Goal: Task Accomplishment & Management: Manage account settings

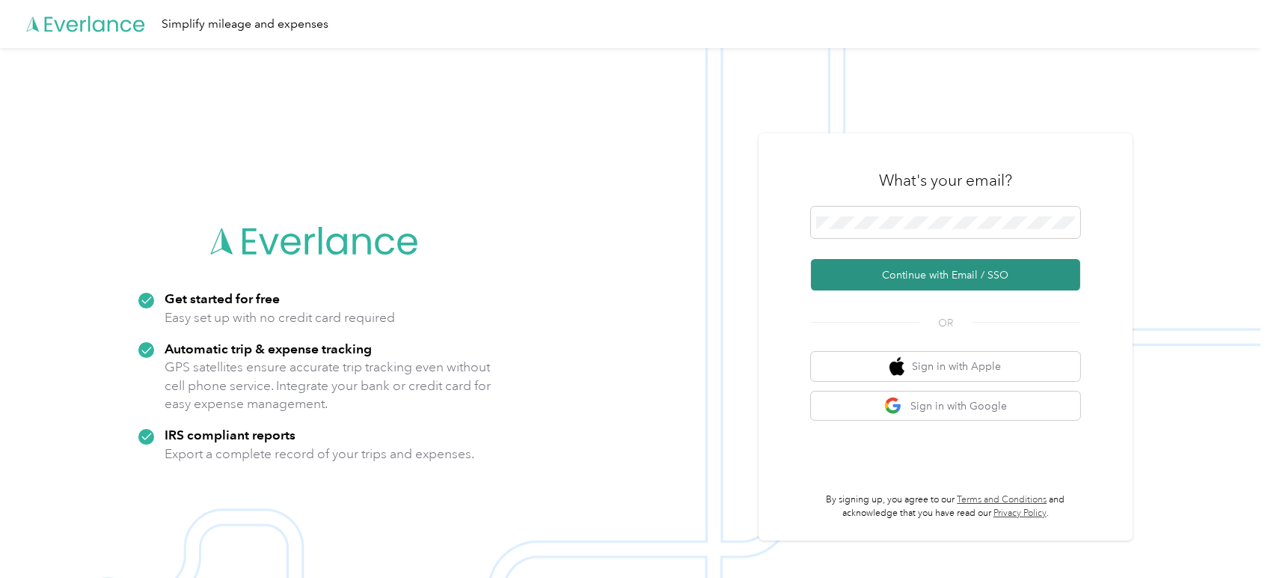
click at [938, 278] on button "Continue with Email / SSO" at bounding box center [945, 274] width 269 height 31
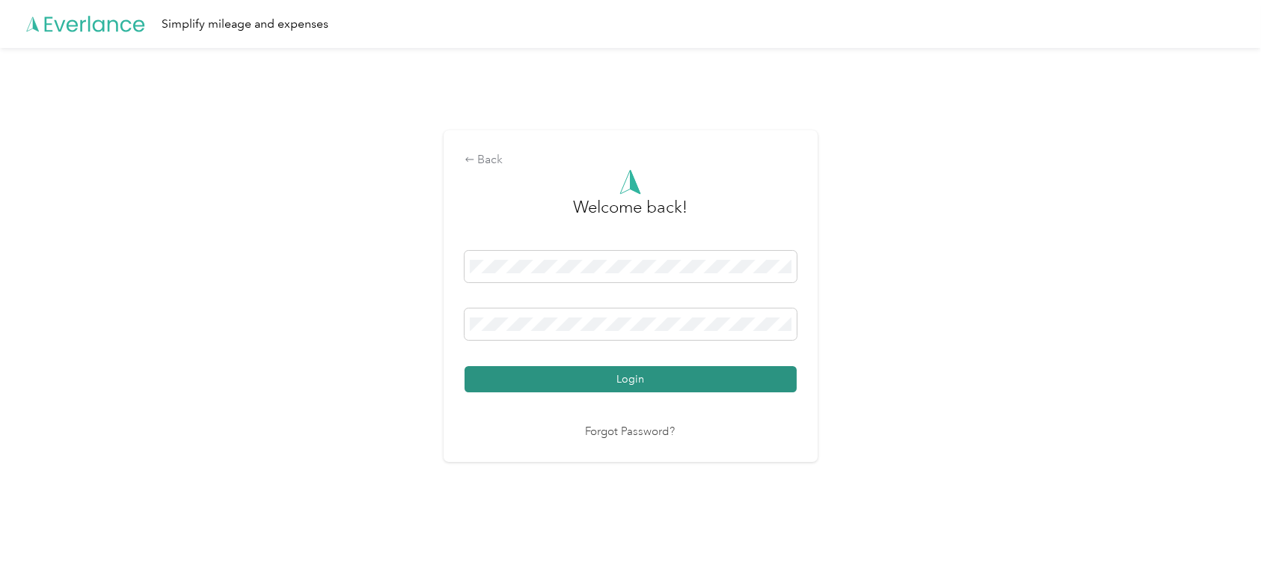
click at [607, 370] on button "Login" at bounding box center [631, 379] width 332 height 26
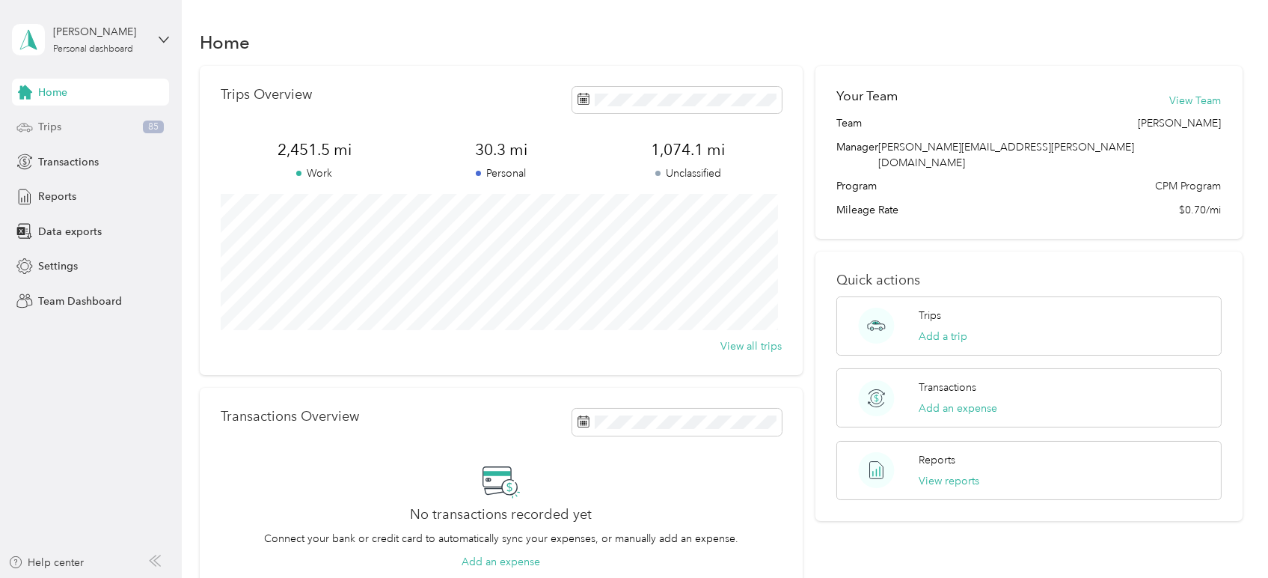
click at [64, 123] on div "Trips 85" at bounding box center [90, 127] width 157 height 27
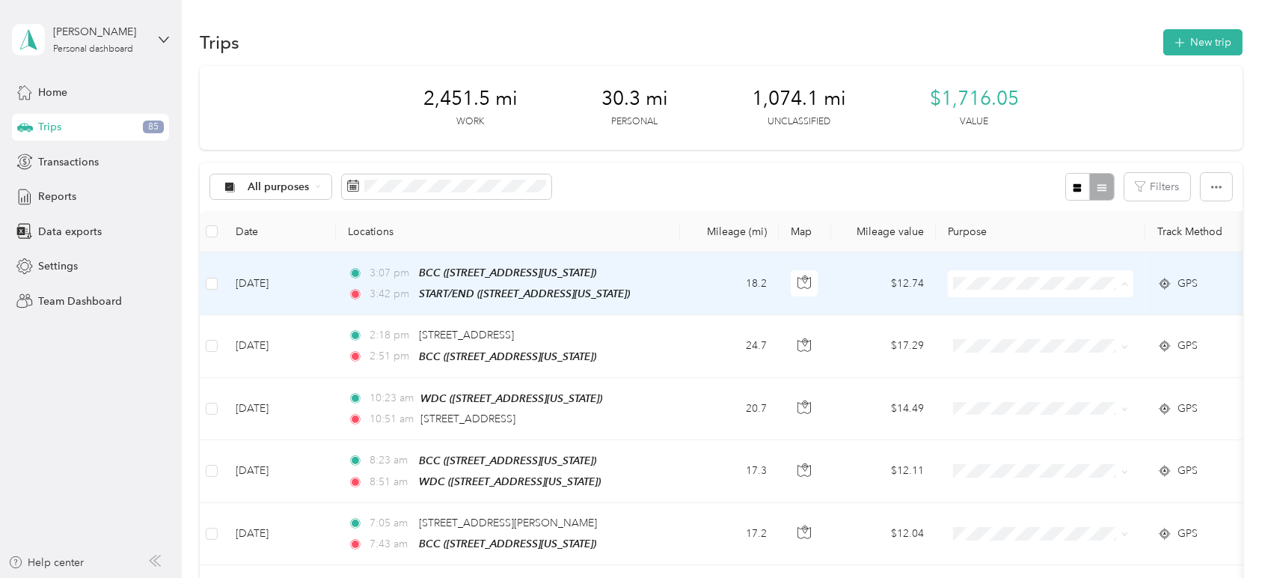
click at [1017, 313] on li "Cuyahoga DD" at bounding box center [1041, 310] width 186 height 26
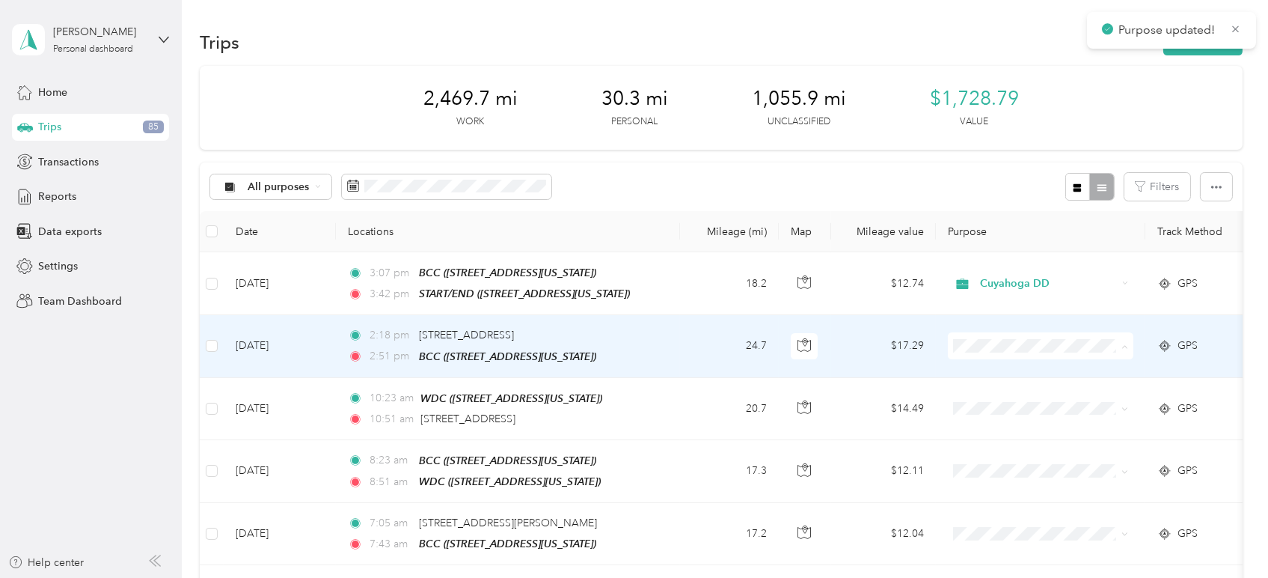
click at [994, 399] on span "Personal" at bounding box center [1054, 398] width 138 height 16
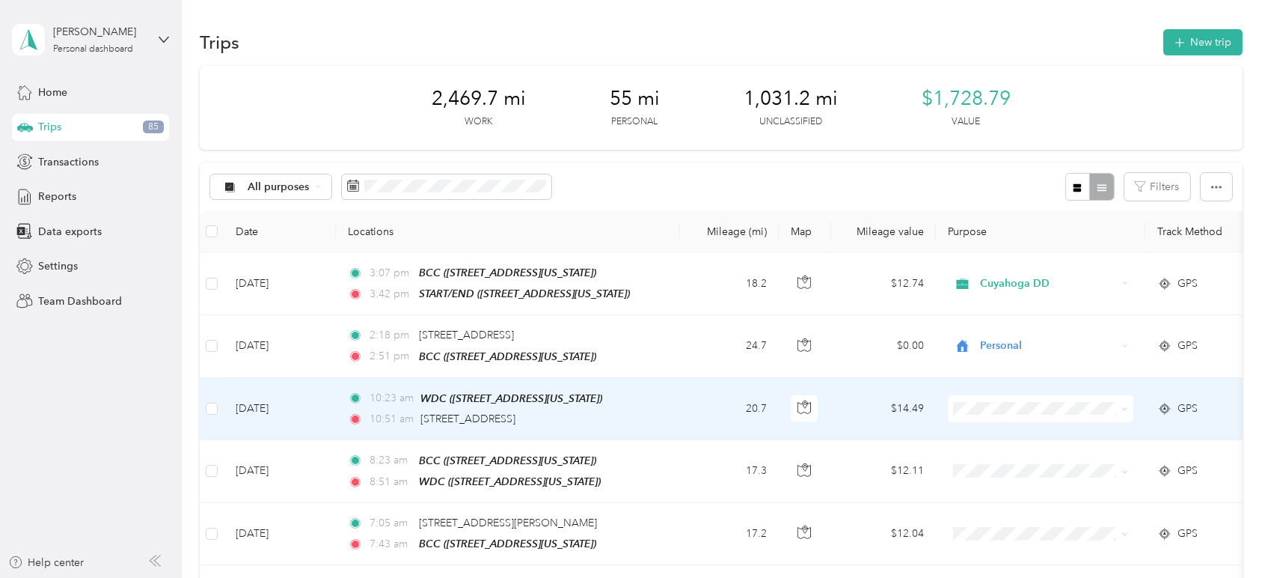
click at [983, 456] on span "Personal" at bounding box center [1040, 453] width 165 height 16
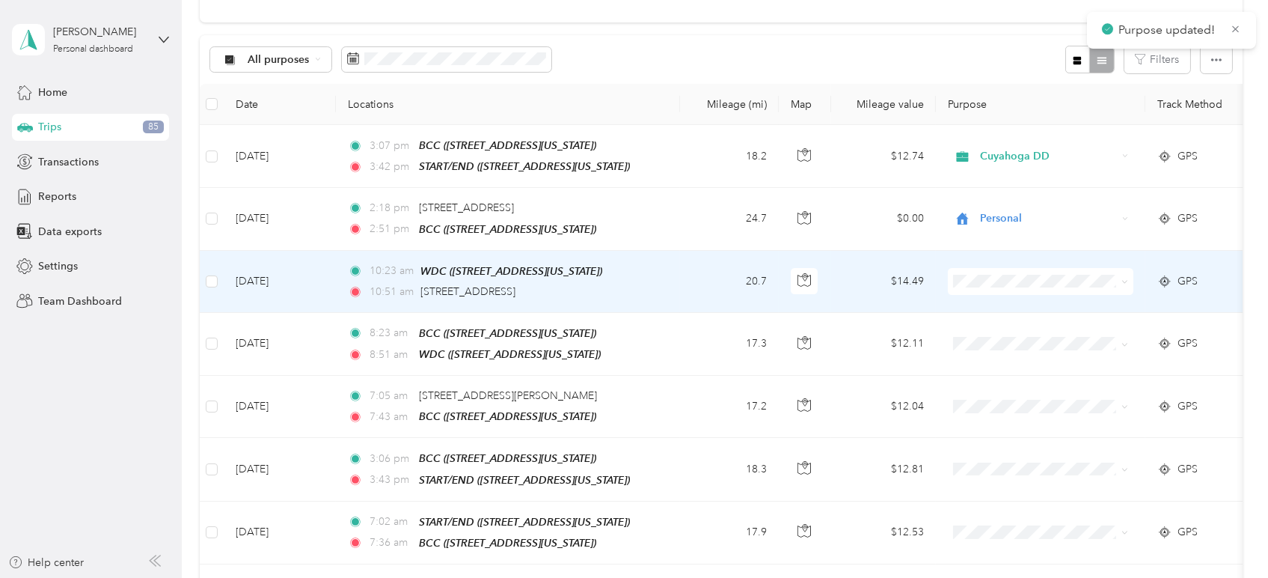
scroll to position [166, 0]
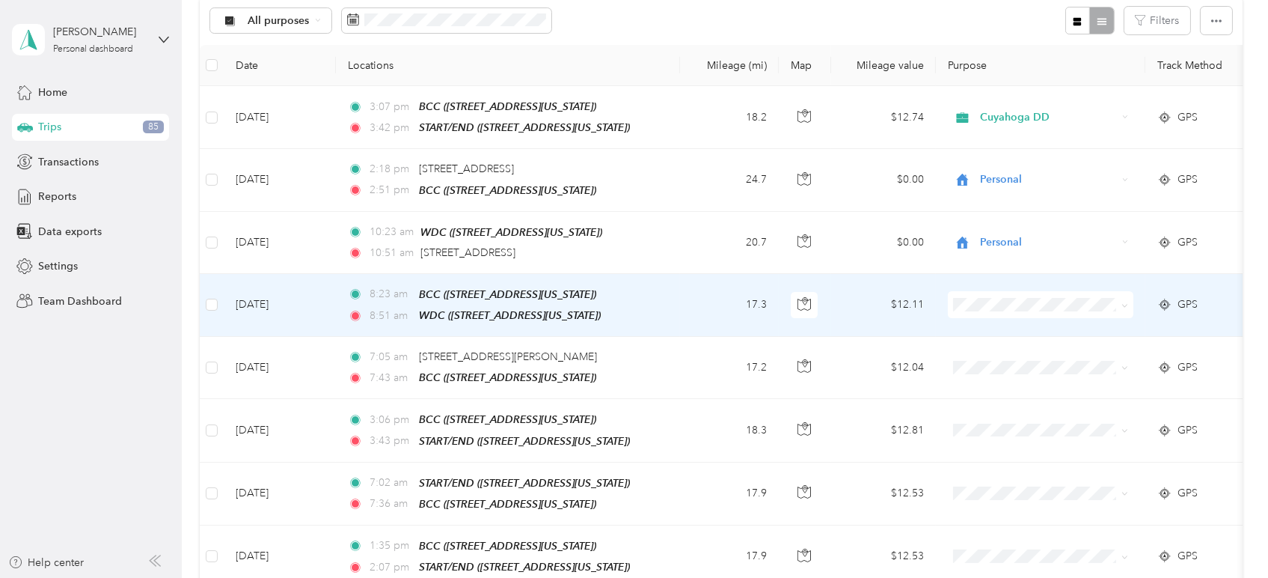
click at [952, 295] on span at bounding box center [1041, 304] width 186 height 27
click at [985, 352] on span "Personal" at bounding box center [1054, 354] width 138 height 16
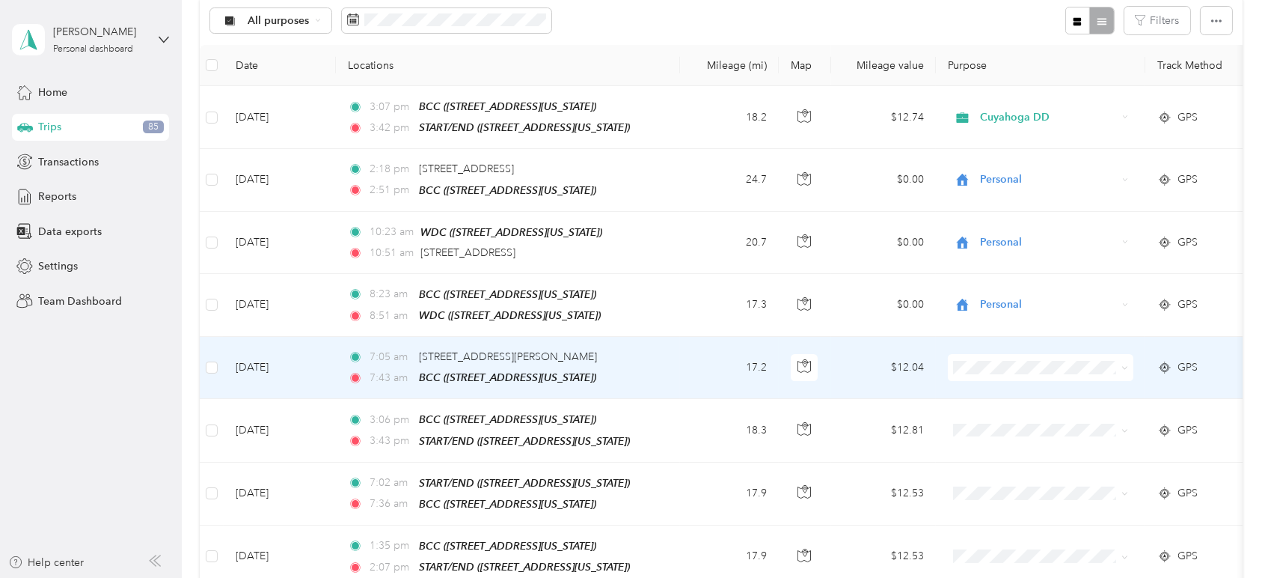
click at [1002, 388] on span "Cuyahoga DD" at bounding box center [1054, 386] width 138 height 16
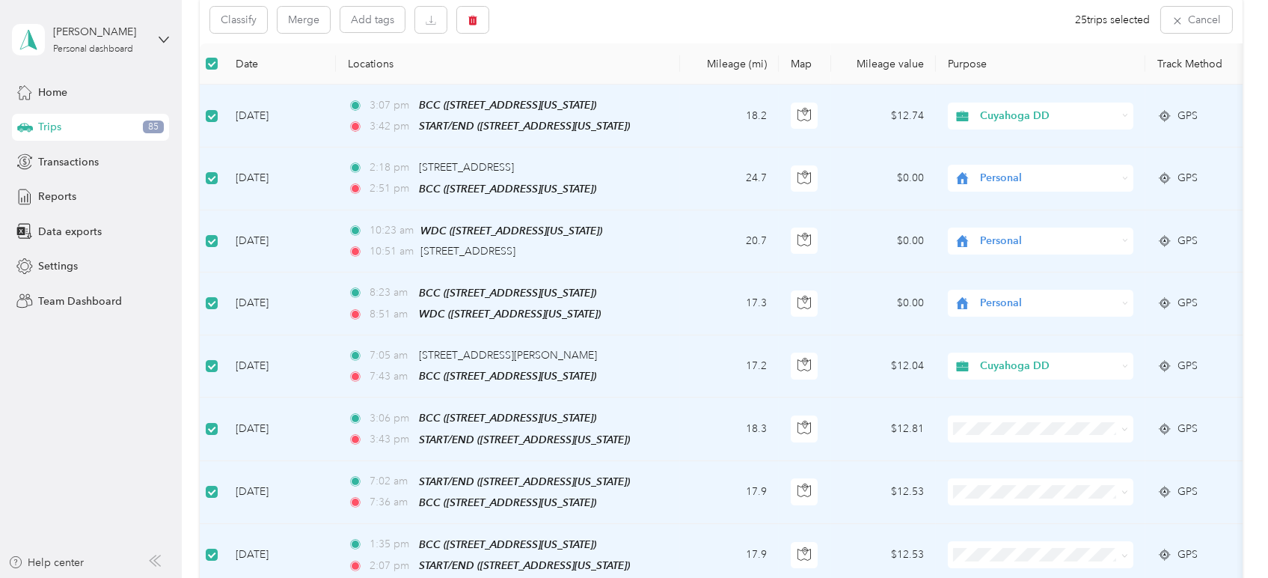
scroll to position [165, 0]
click at [220, 172] on td at bounding box center [212, 180] width 24 height 62
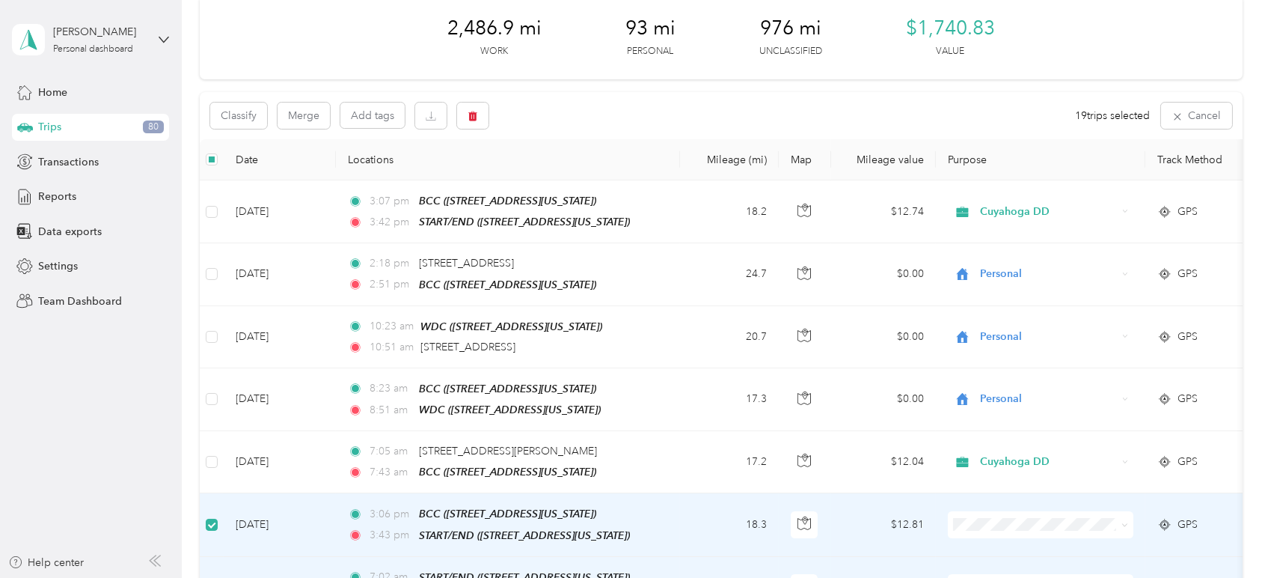
scroll to position [67, 0]
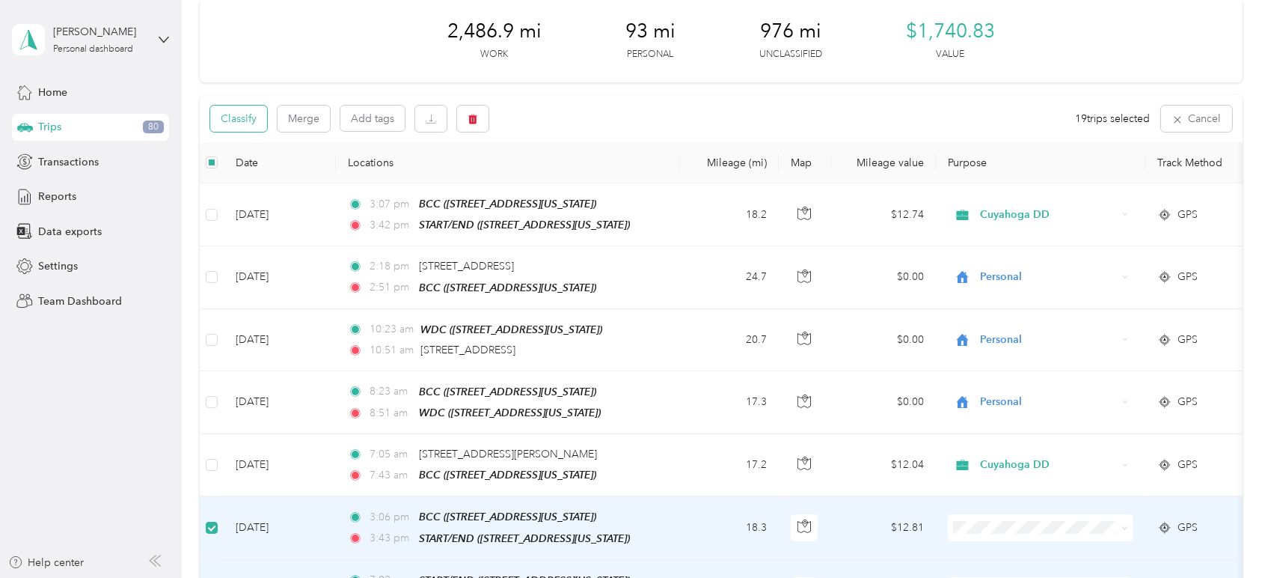
click at [245, 120] on button "Classify" at bounding box center [238, 118] width 57 height 26
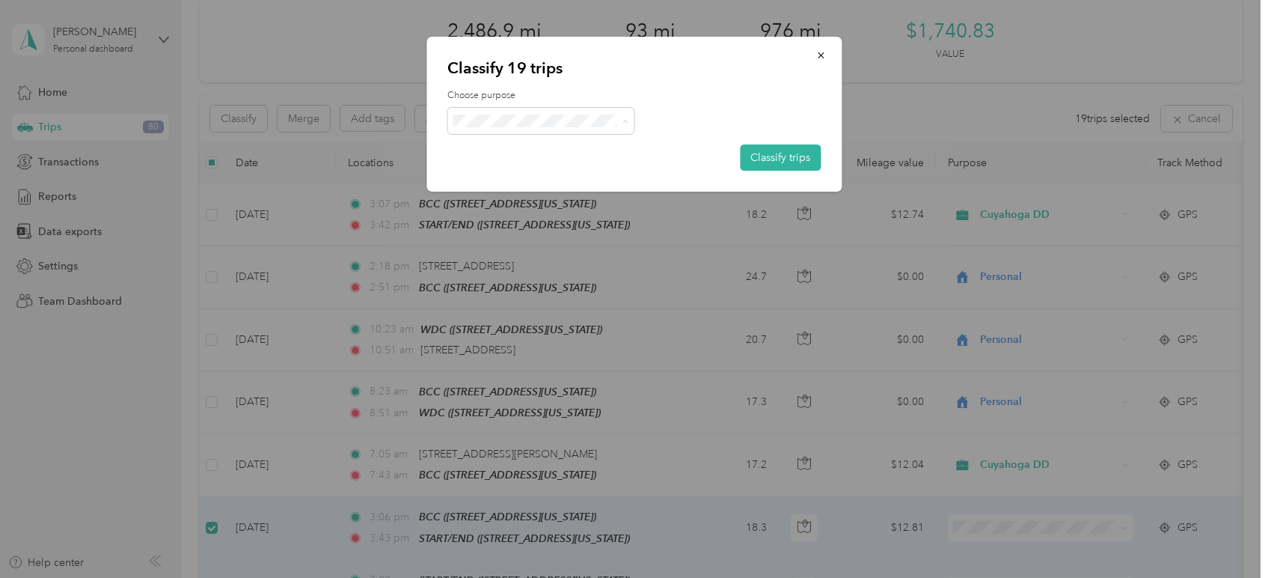
click at [522, 150] on span "Cuyahoga DD" at bounding box center [554, 149] width 139 height 16
click at [753, 154] on button "Classify trips" at bounding box center [780, 157] width 81 height 26
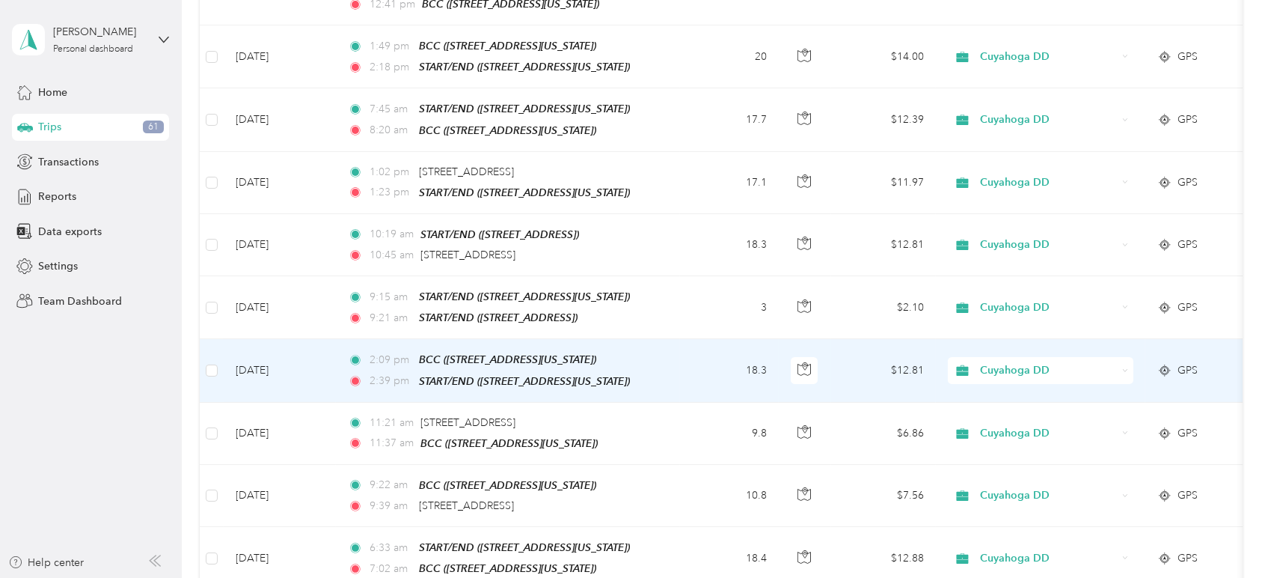
scroll to position [1482, 0]
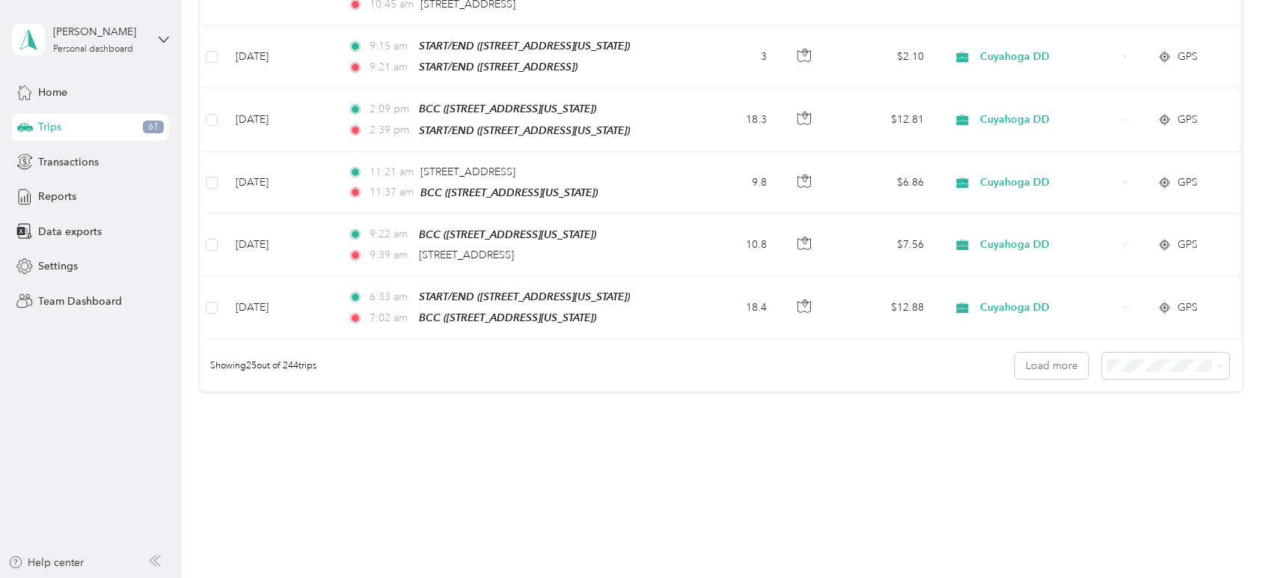
click at [1140, 427] on li "100 per load" at bounding box center [1160, 424] width 127 height 26
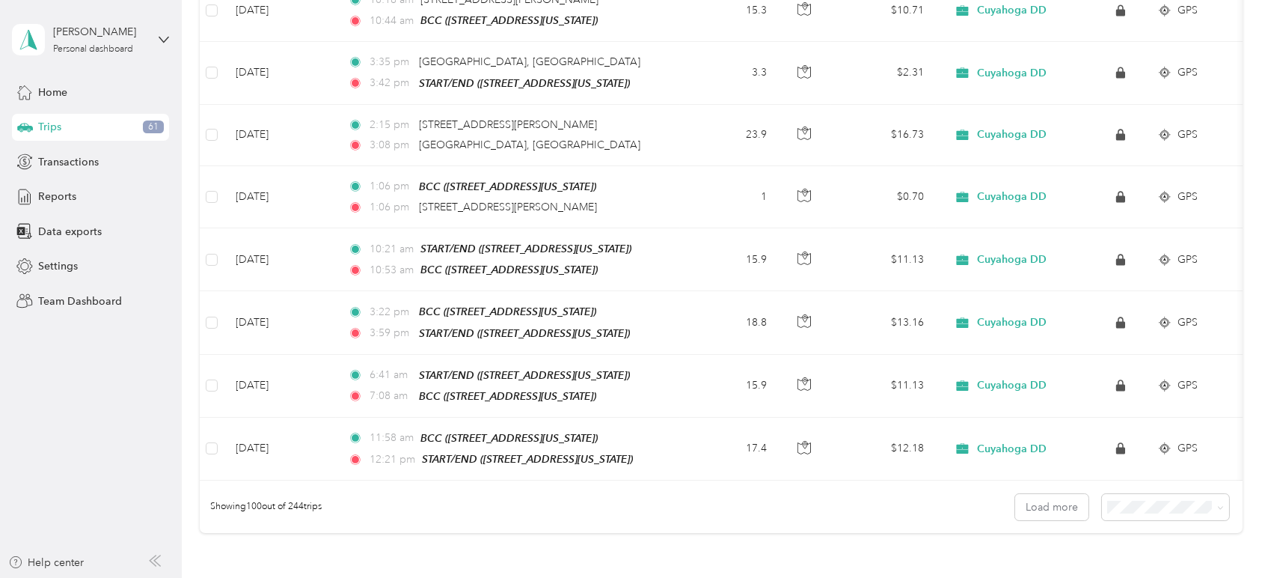
scroll to position [6089, 0]
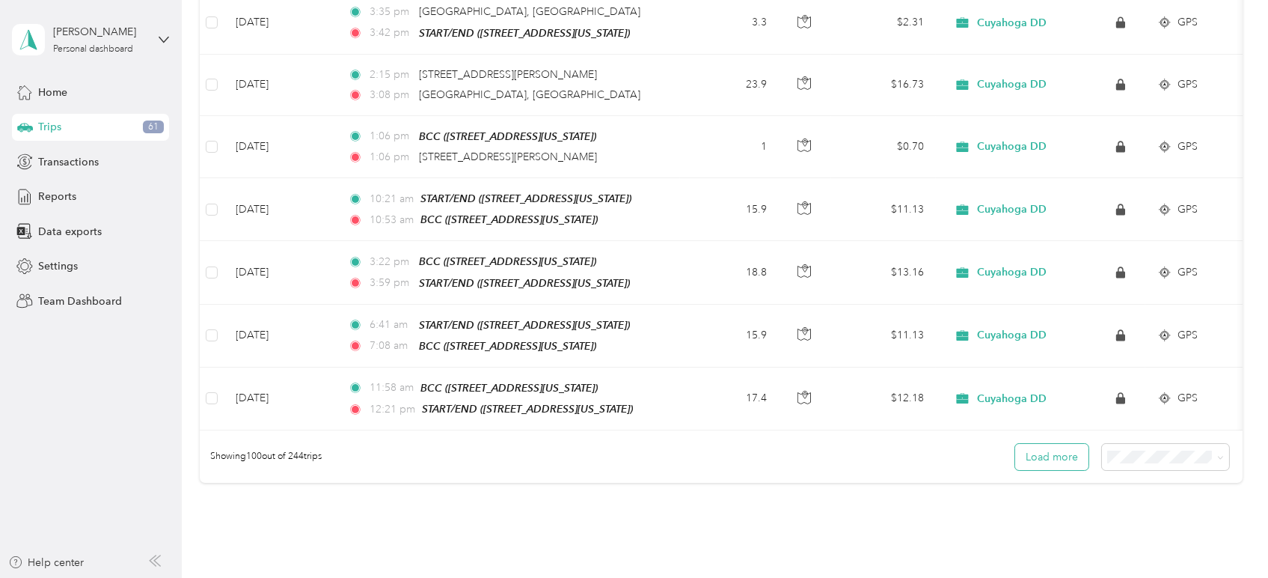
click at [1048, 444] on button "Load more" at bounding box center [1051, 457] width 73 height 26
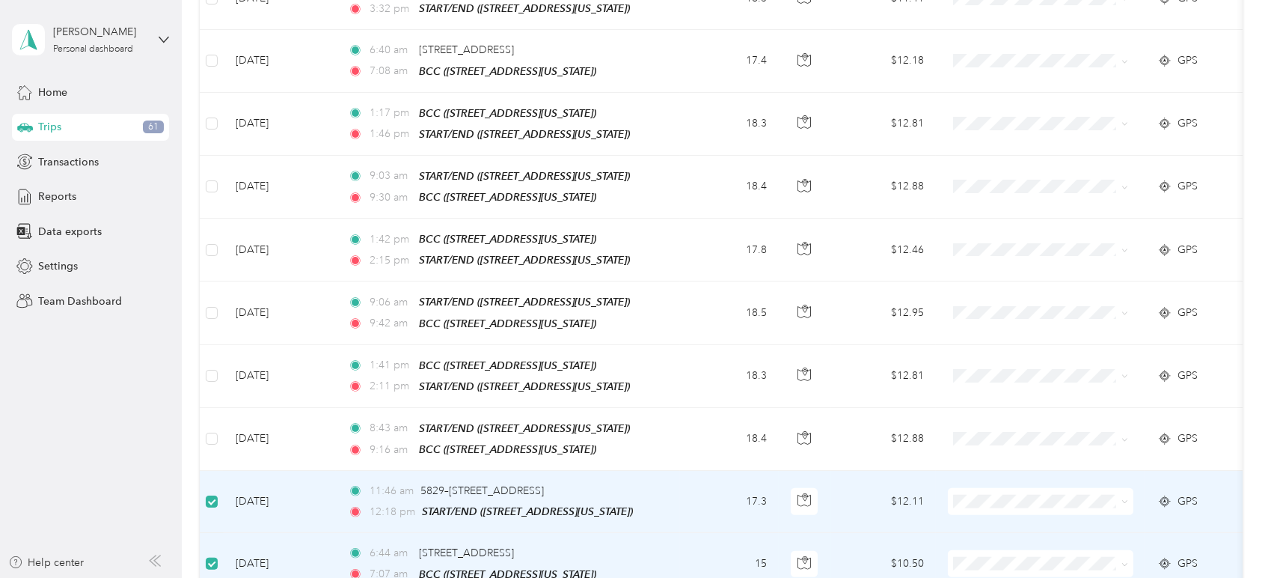
scroll to position [2764, 0]
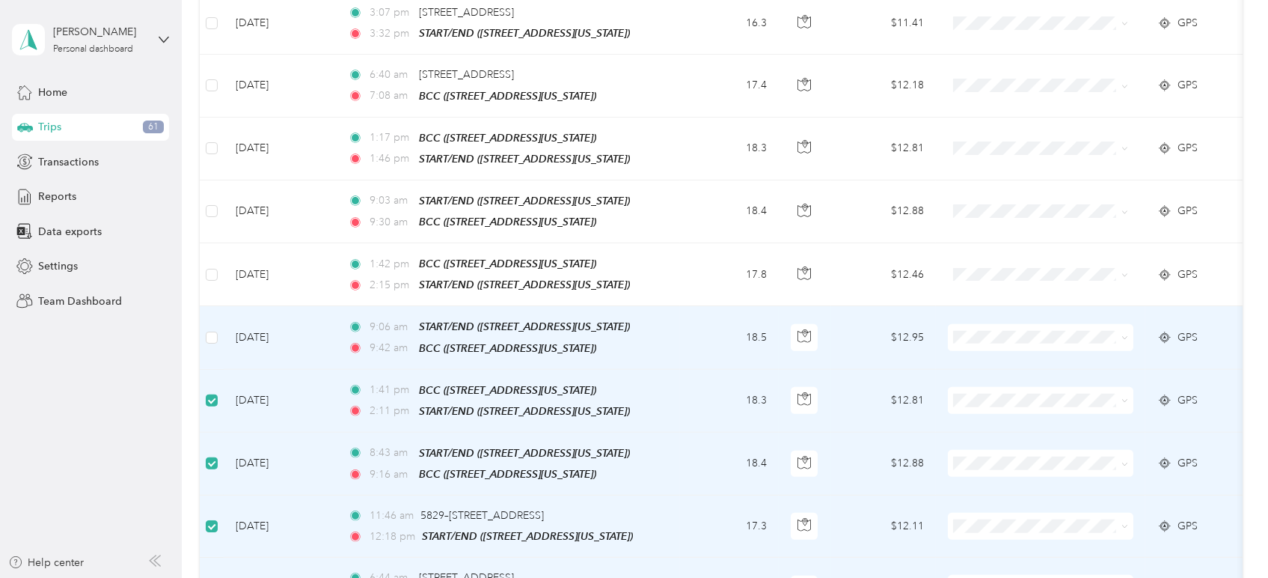
click at [210, 306] on td at bounding box center [212, 337] width 24 height 63
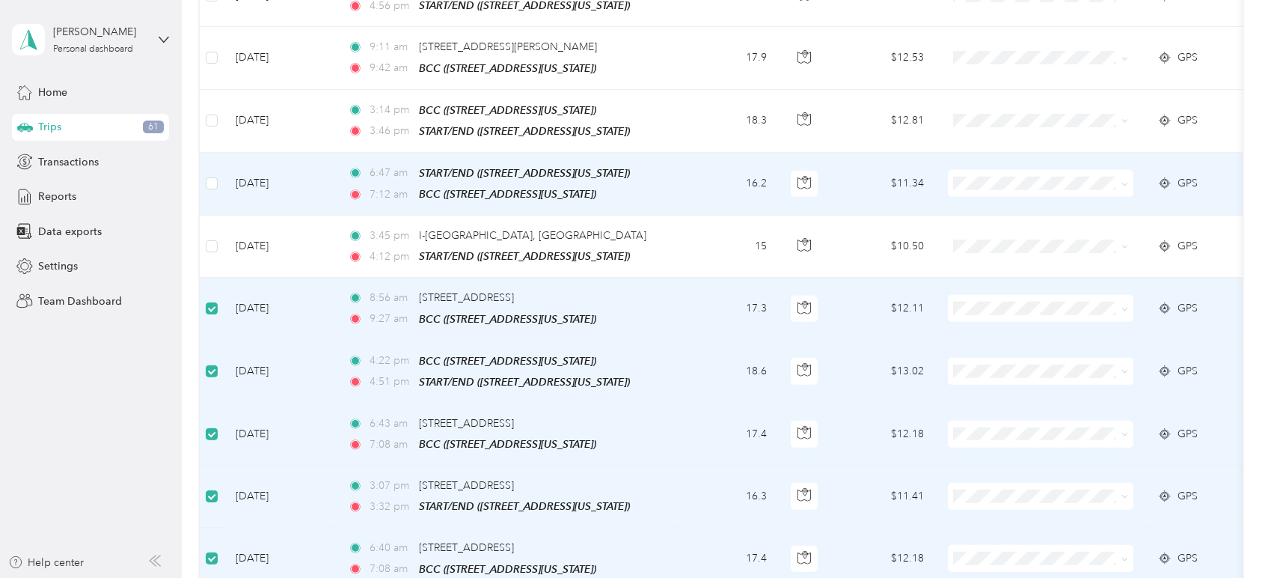
scroll to position [2182, 0]
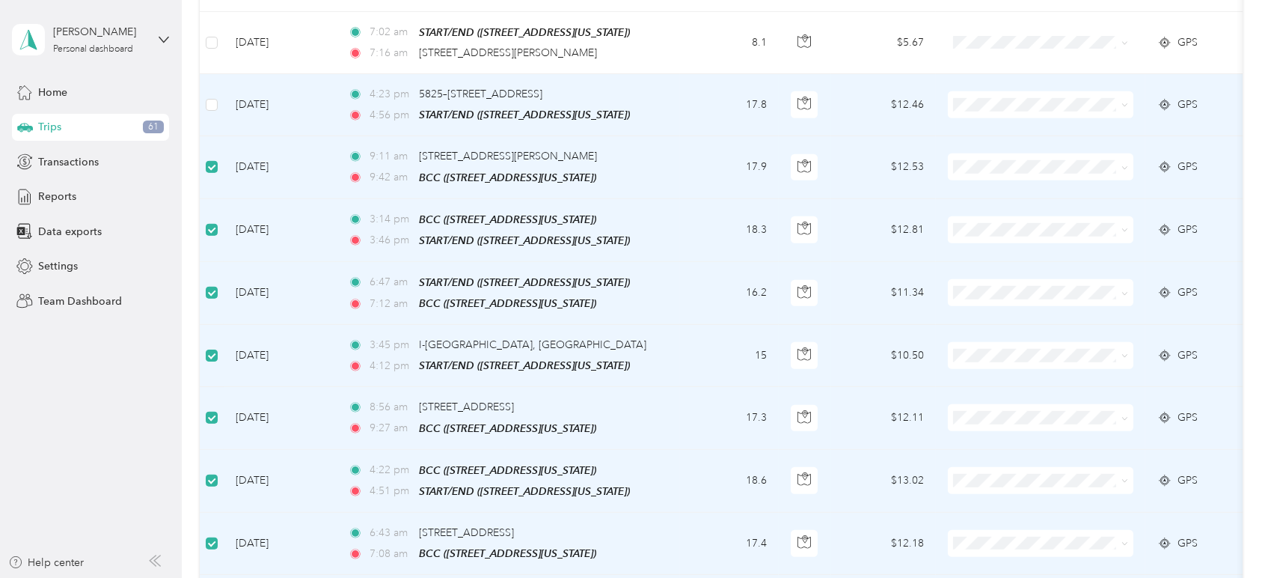
click at [207, 75] on td at bounding box center [212, 105] width 24 height 62
click at [218, 74] on td at bounding box center [212, 105] width 24 height 62
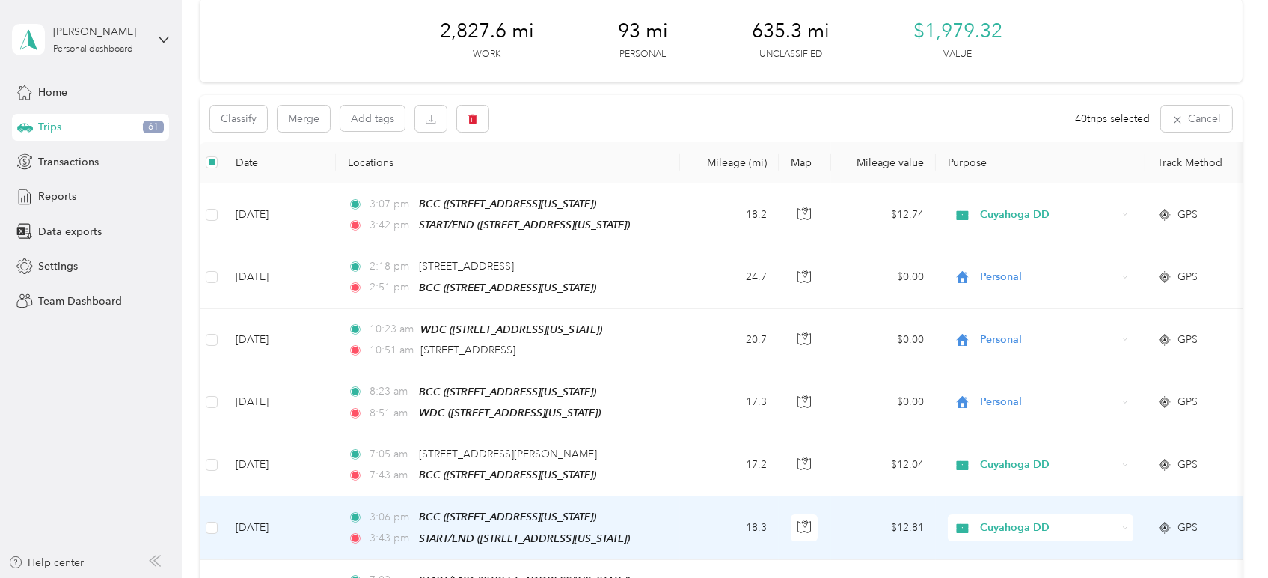
scroll to position [0, 0]
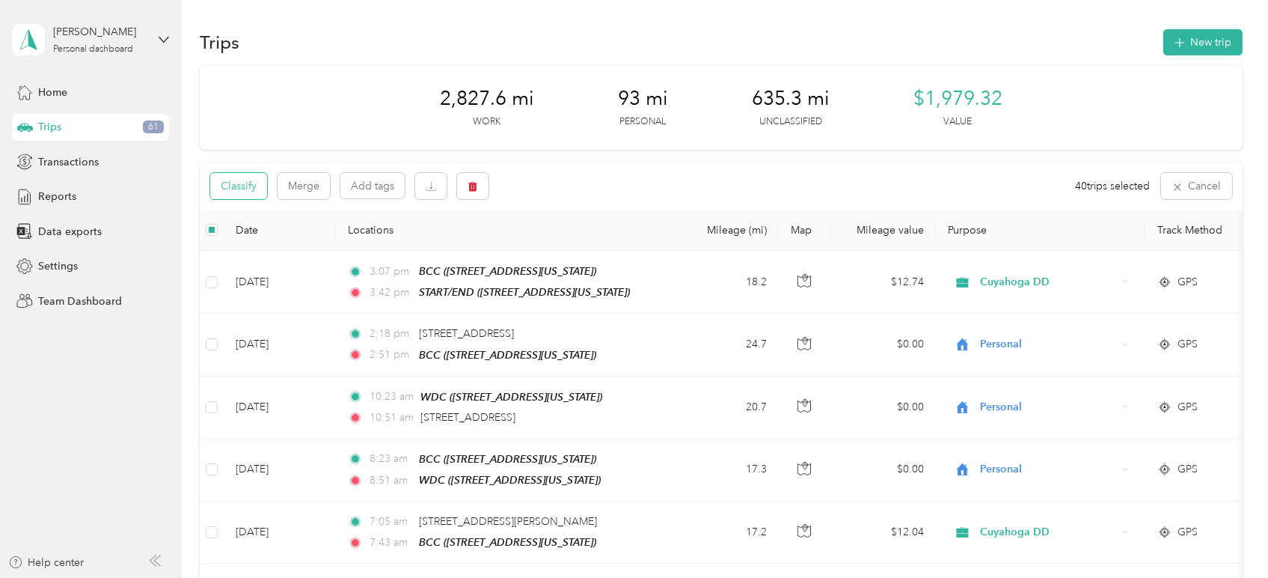
click at [238, 183] on button "Classify" at bounding box center [238, 186] width 57 height 26
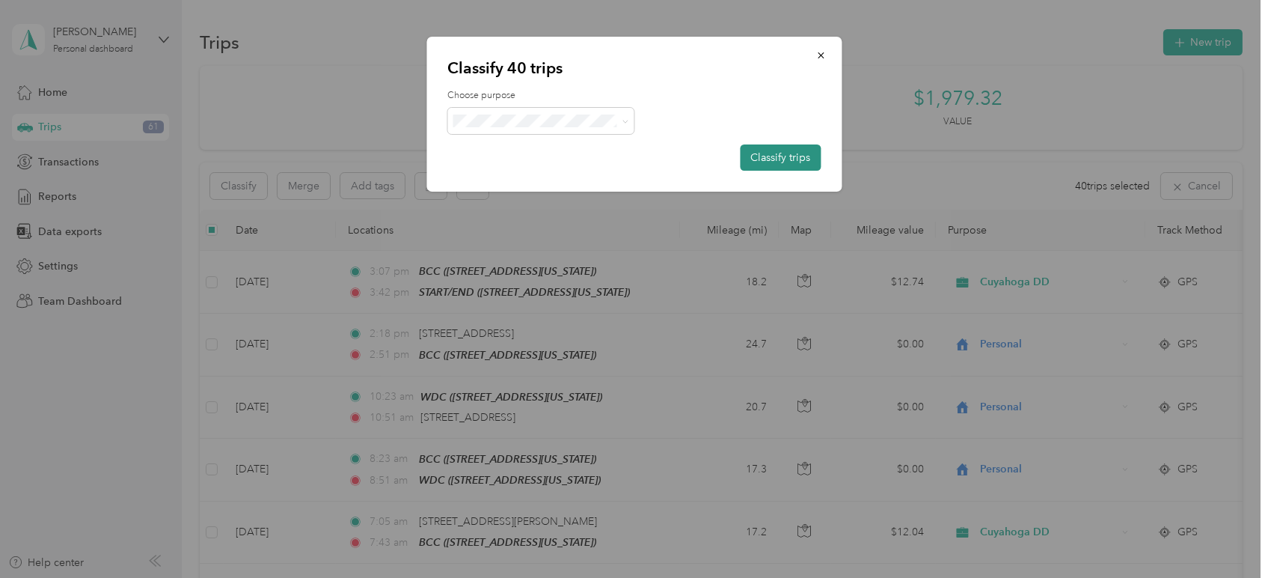
click at [790, 158] on button "Classify trips" at bounding box center [780, 157] width 81 height 26
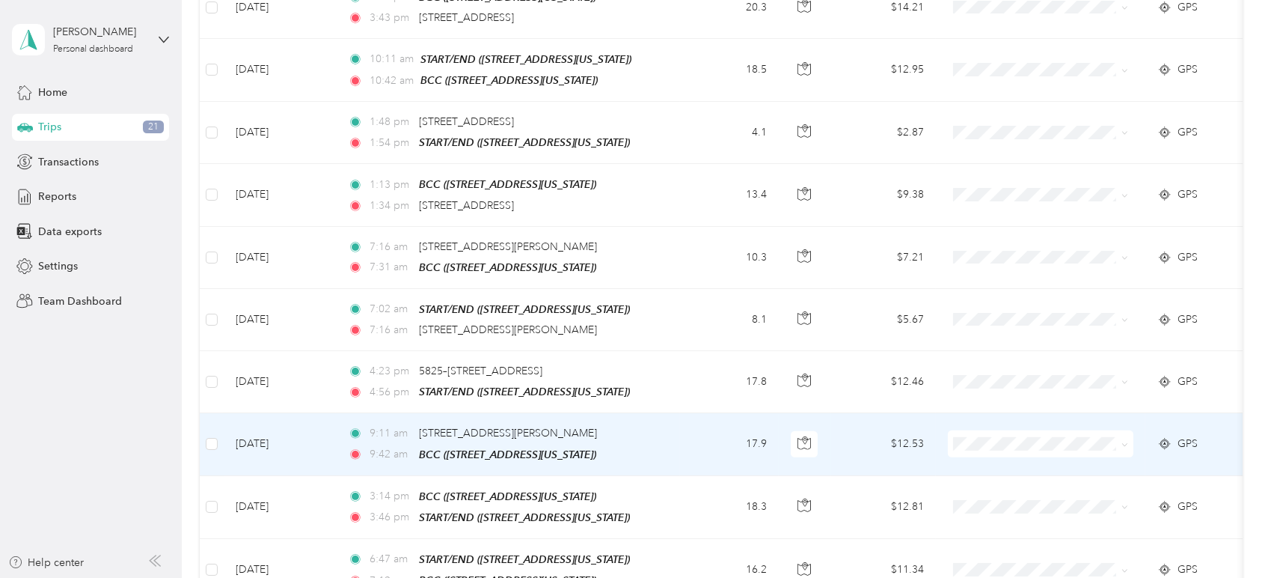
scroll to position [1745, 0]
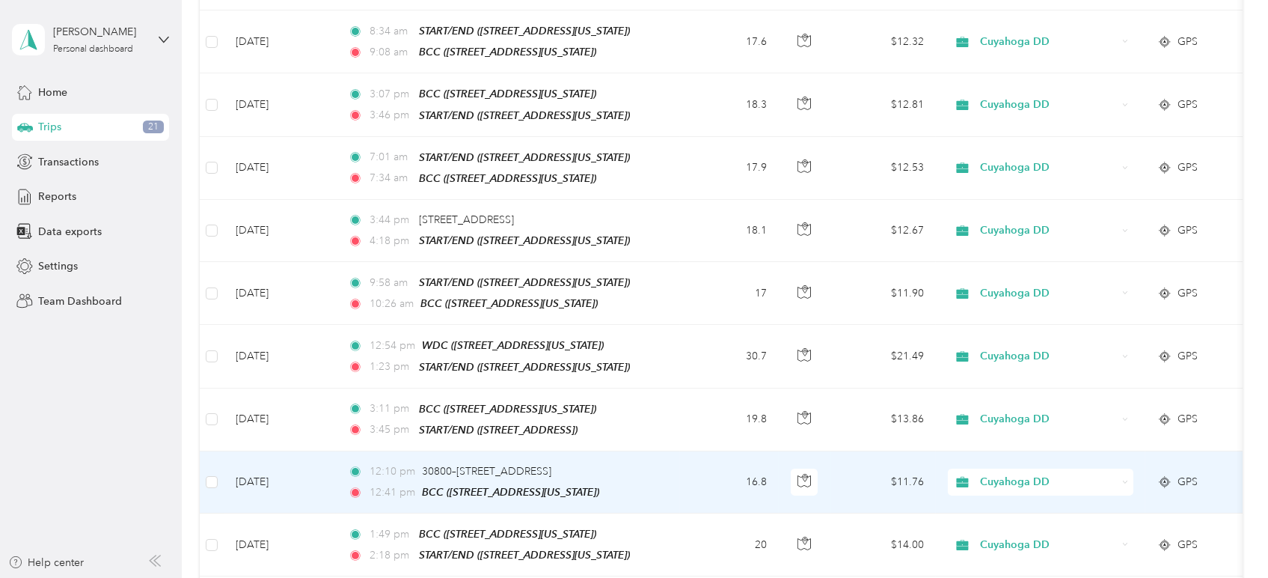
scroll to position [438, 0]
